Goal: Find specific page/section: Find specific page/section

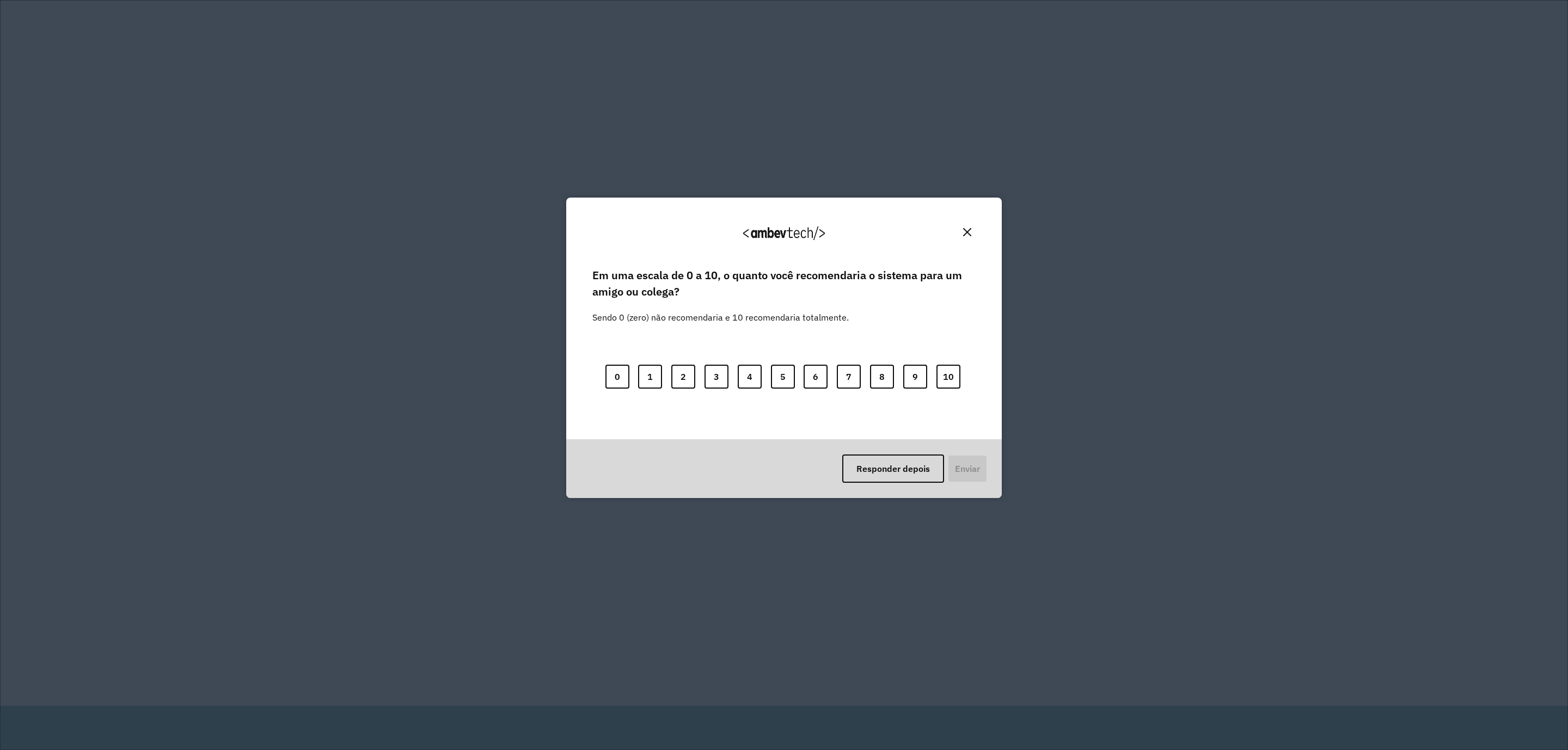
click at [977, 227] on div "Agradecemos seu feedback!" at bounding box center [784, 238] width 410 height 55
click at [968, 231] on img "Close" at bounding box center [967, 232] width 8 height 8
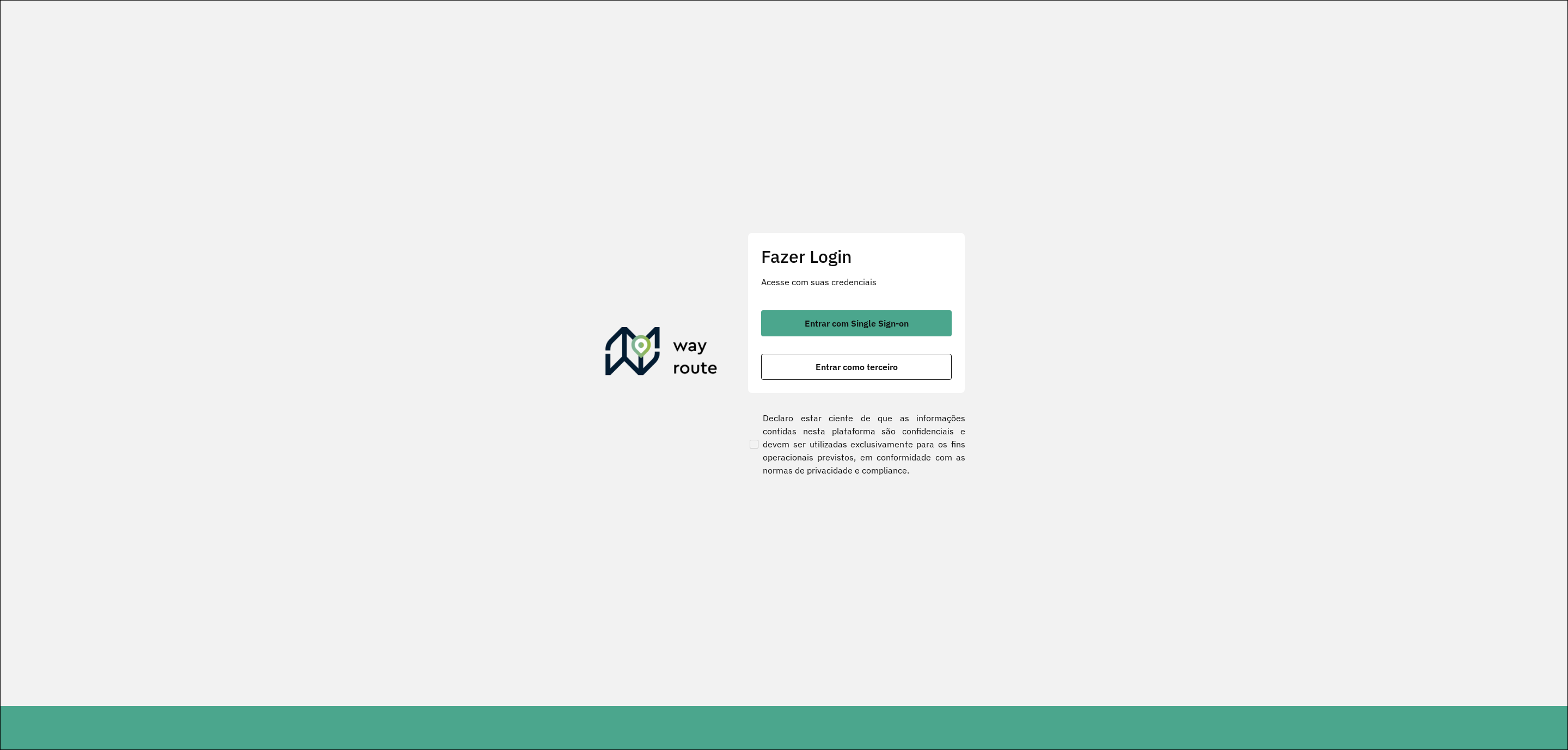
click at [901, 304] on div "Fazer Login Acesse com suas credenciais Entrar com Single Sign-on Entrar como t…" at bounding box center [856, 313] width 218 height 162
click at [884, 325] on span "Entrar com Single Sign-on" at bounding box center [856, 323] width 104 height 9
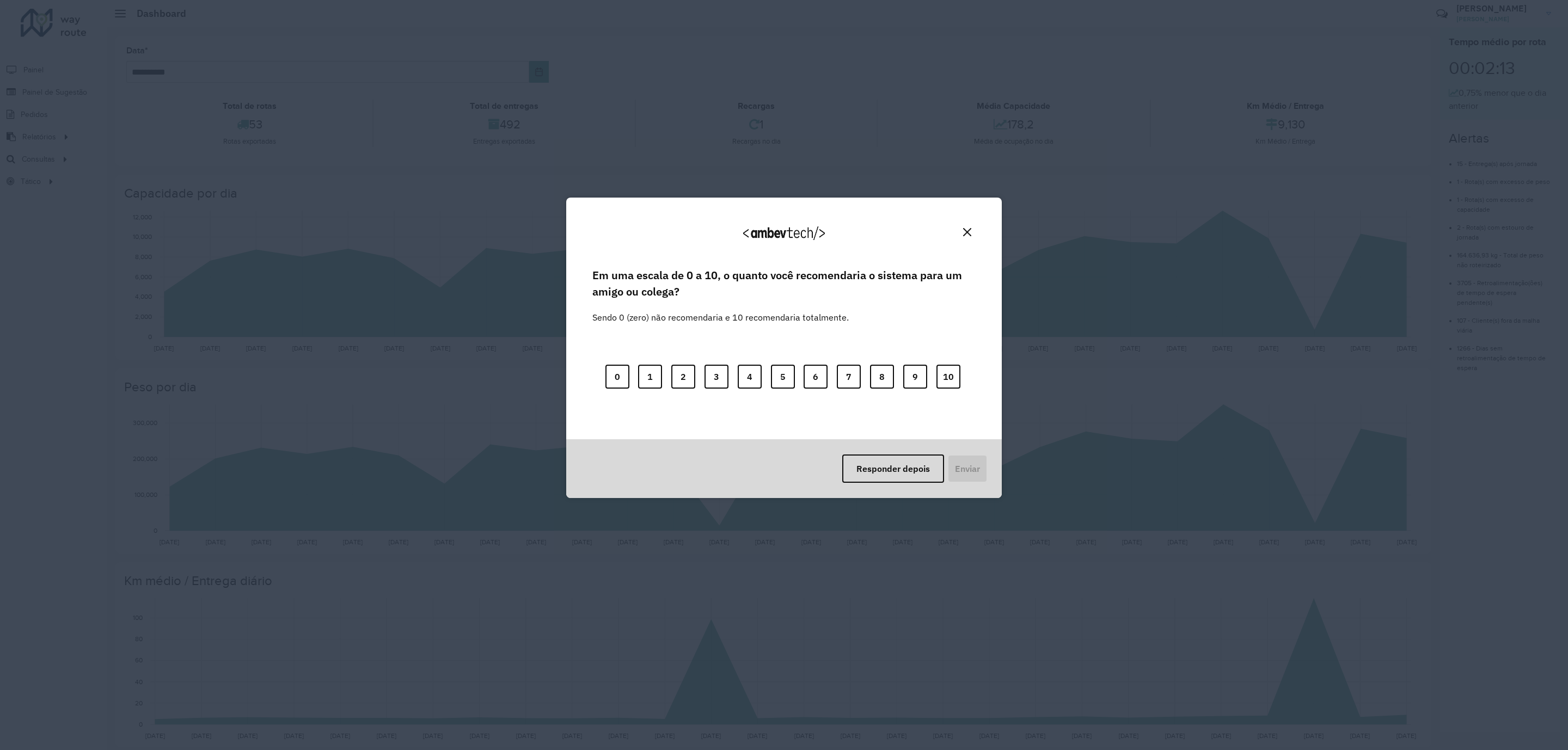
click at [968, 233] on img "Close" at bounding box center [967, 232] width 8 height 8
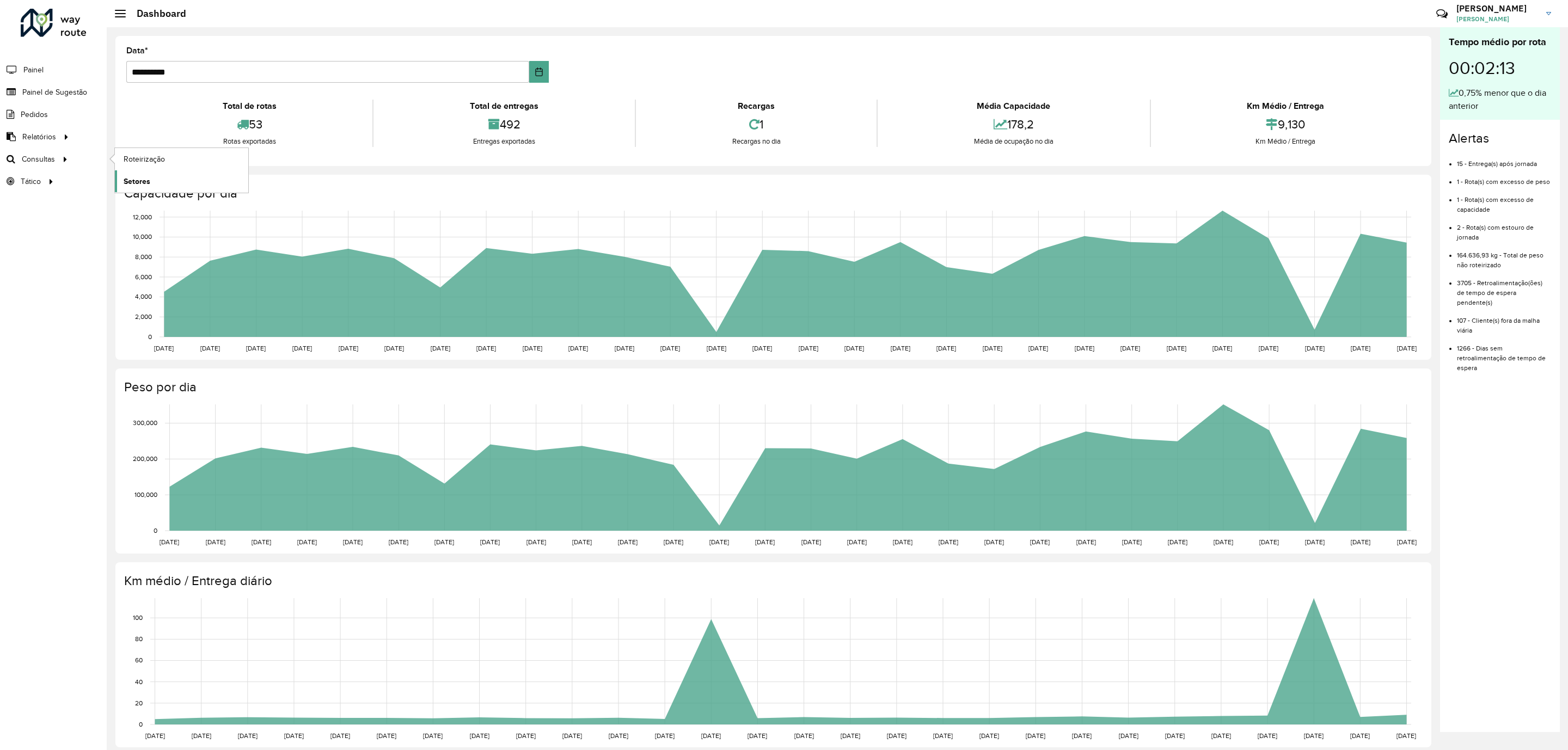
click at [139, 185] on span "Setores" at bounding box center [137, 181] width 27 height 12
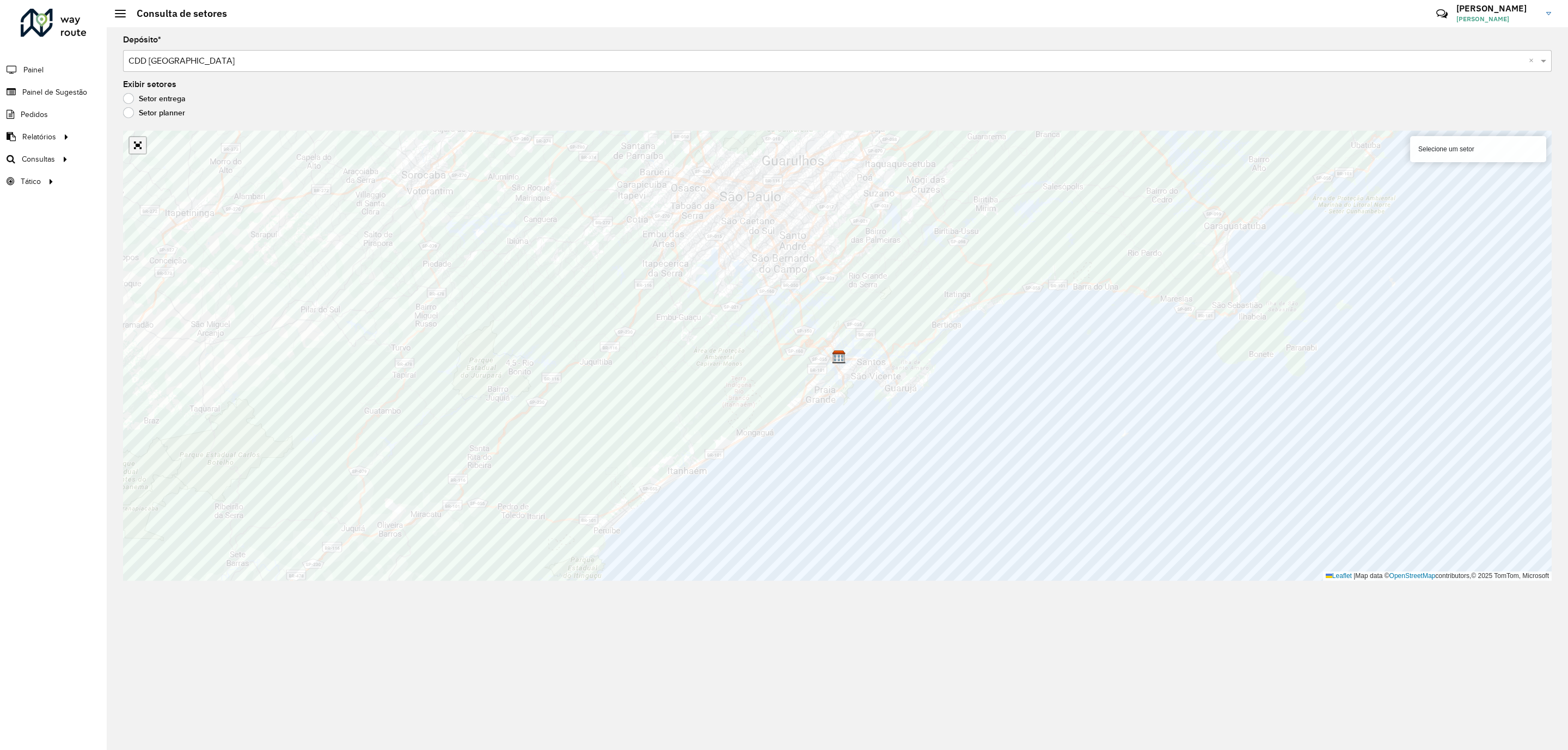
click at [134, 142] on link "Abrir mapa em tela cheia" at bounding box center [137, 145] width 16 height 16
